Goal: Find contact information: Find contact information

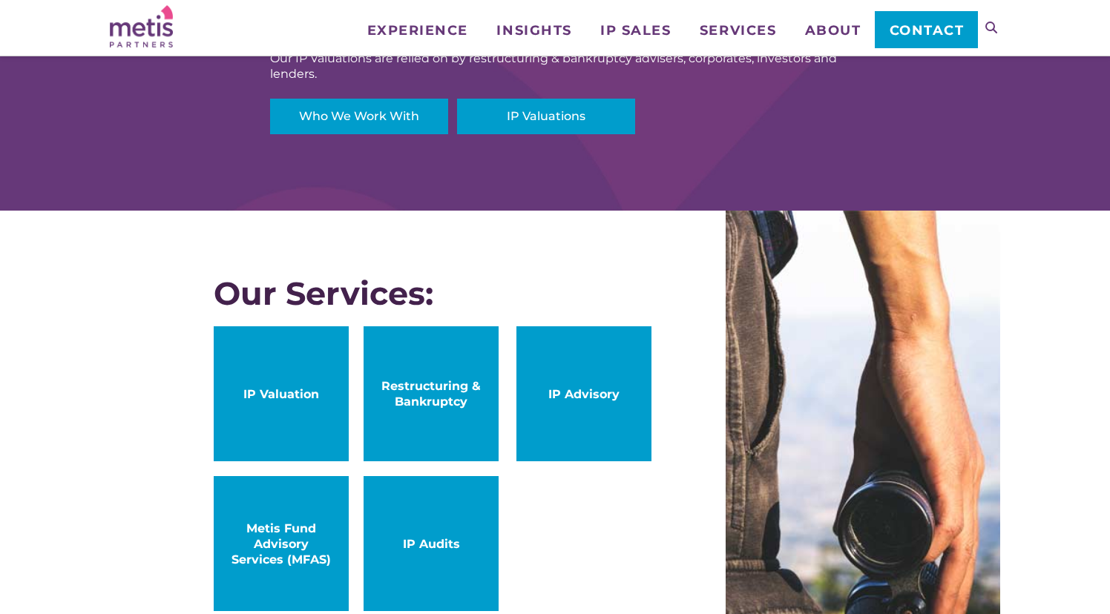
scroll to position [634, 0]
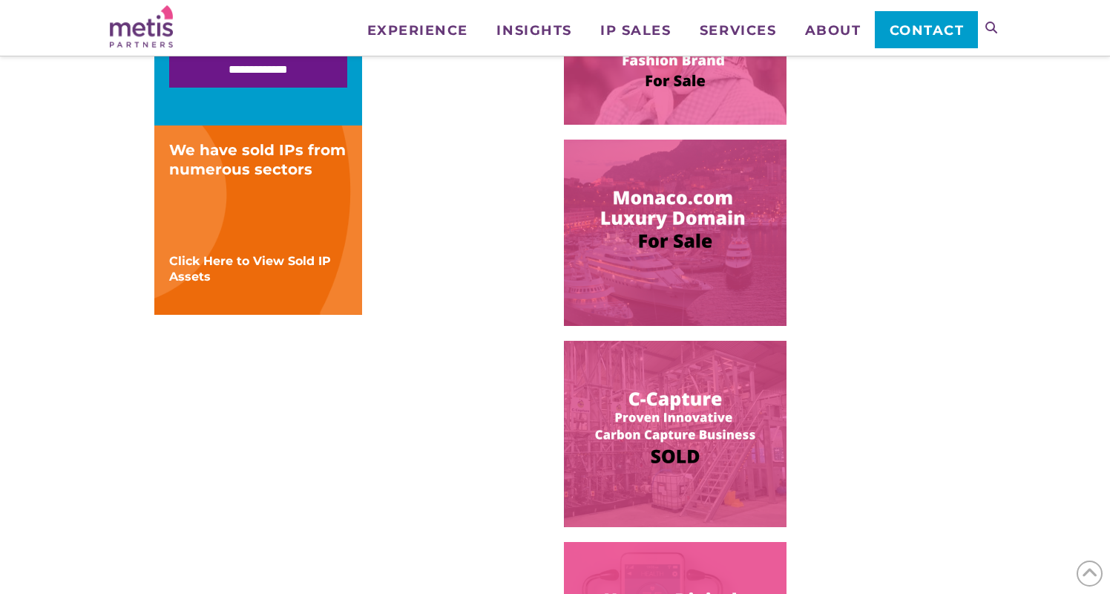
scroll to position [484, 0]
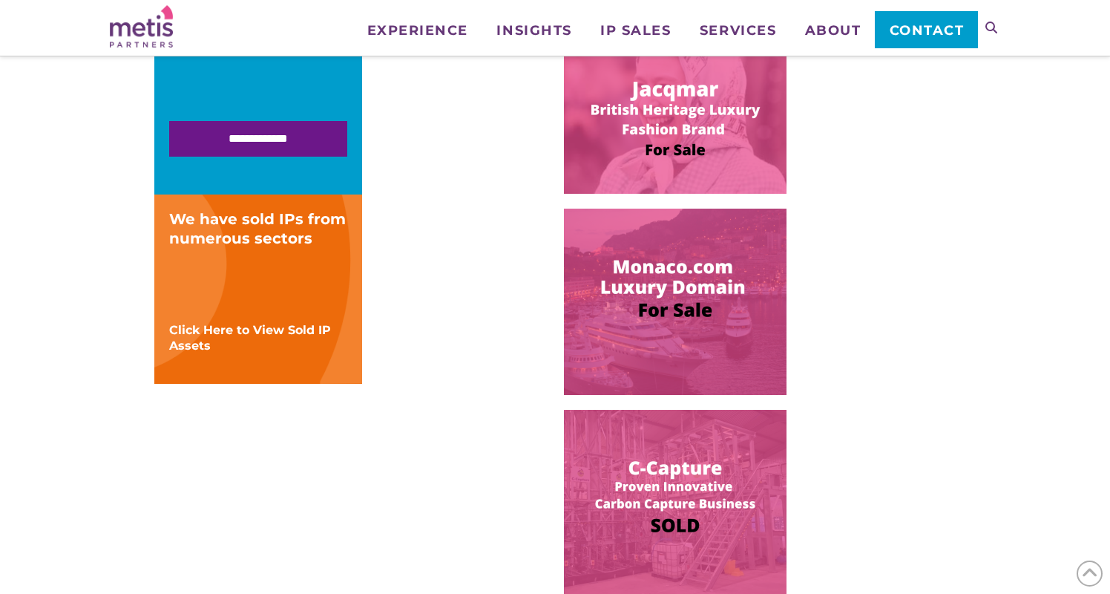
click at [644, 136] on img at bounding box center [675, 100] width 223 height 186
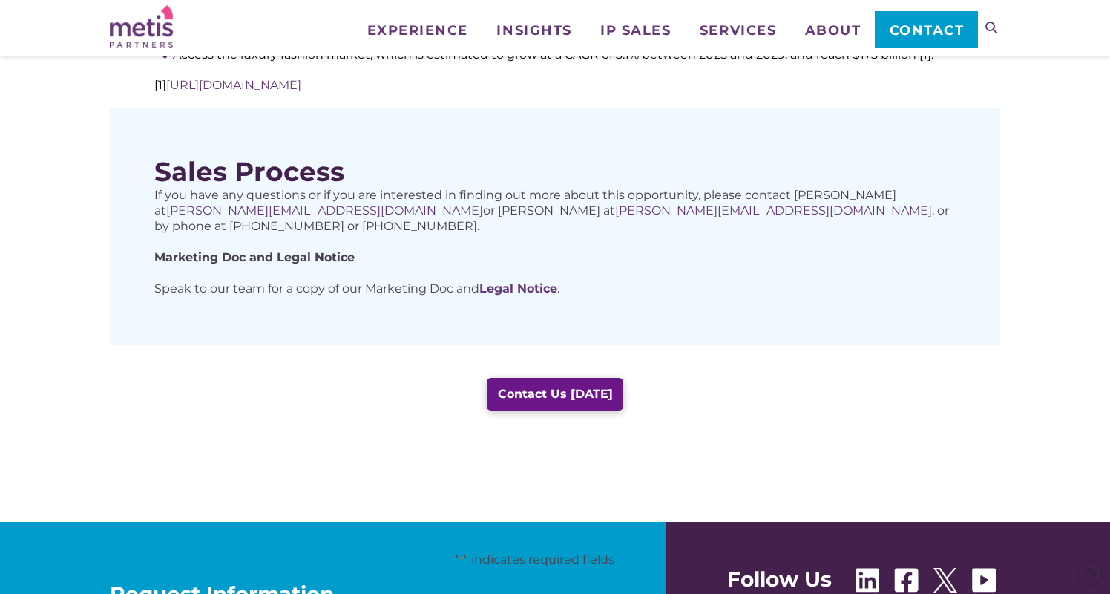
scroll to position [852, 0]
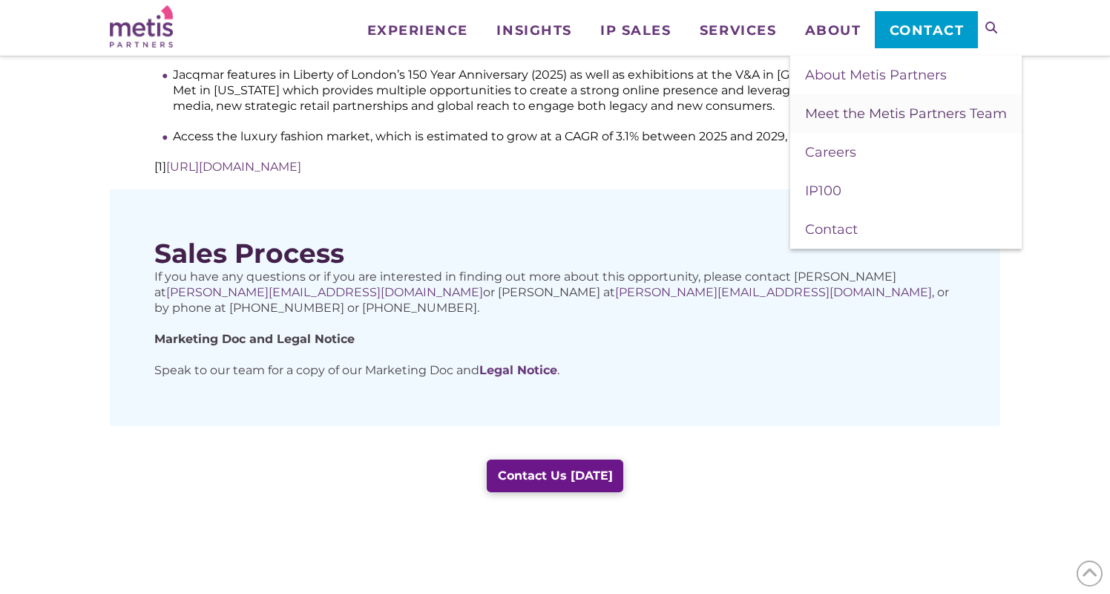
click at [838, 107] on span "Meet the Metis Partners Team" at bounding box center [906, 113] width 202 height 16
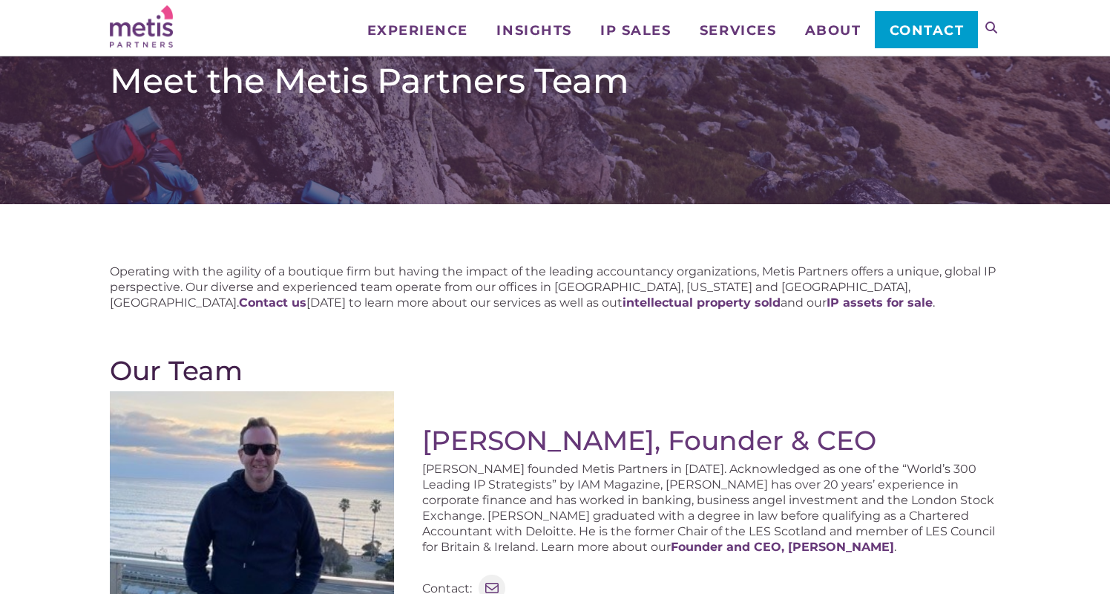
scroll to position [123, 0]
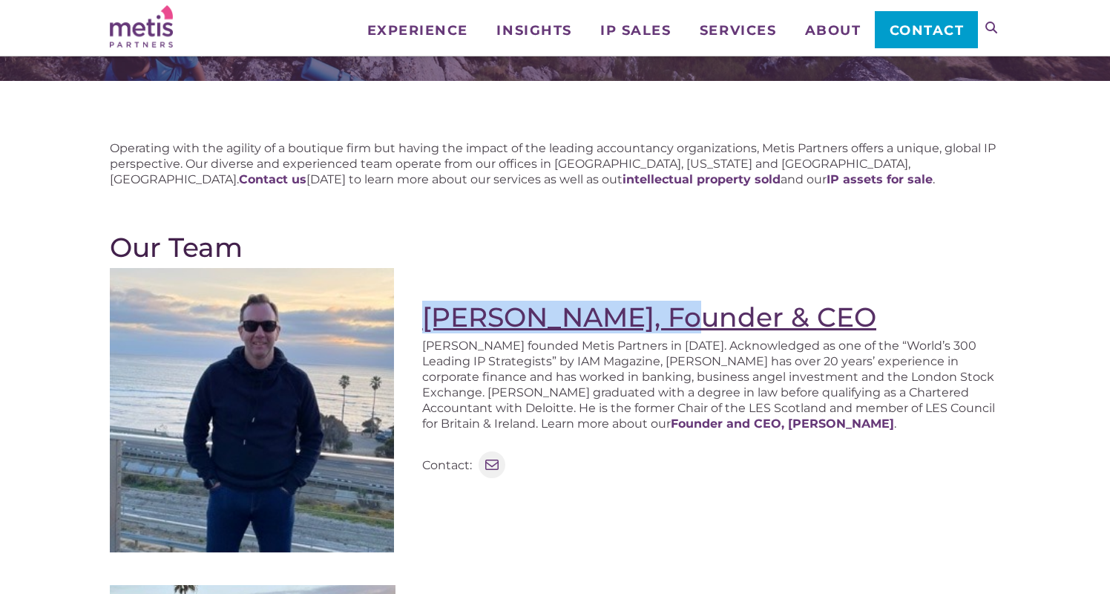
drag, startPoint x: 421, startPoint y: 314, endPoint x: 687, endPoint y: 318, distance: 265.6
click at [687, 318] on div "[PERSON_NAME], Founder & CEO [PERSON_NAME] founded Metis Partners in [DATE]. Ac…" at bounding box center [555, 416] width 890 height 296
click at [758, 315] on link "Stephen Robertson, Founder & CEO" at bounding box center [649, 316] width 454 height 33
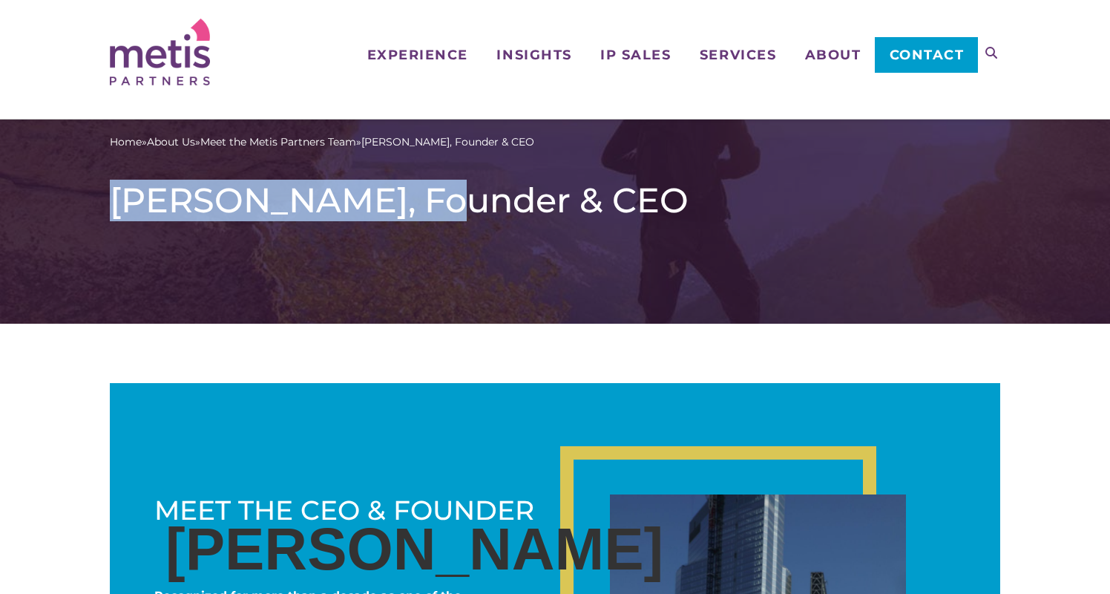
drag, startPoint x: 99, startPoint y: 206, endPoint x: 441, endPoint y: 206, distance: 342.0
click at [441, 206] on div "Home » About Us » Meet the Metis Partners Team » Stephen Robertson, Founder & C…" at bounding box center [555, 221] width 1110 height 204
copy h1 "[PERSON_NAME]"
